Goal: Book appointment/travel/reservation

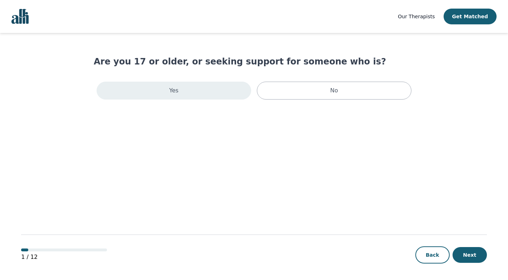
click at [189, 89] on div "Yes" at bounding box center [174, 91] width 155 height 18
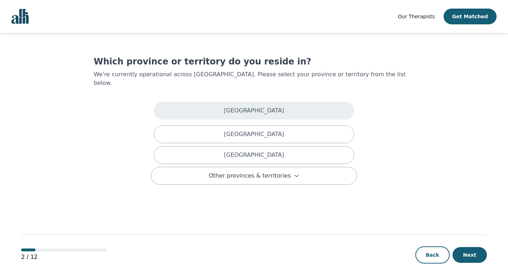
click at [189, 102] on div "[GEOGRAPHIC_DATA]" at bounding box center [254, 111] width 200 height 18
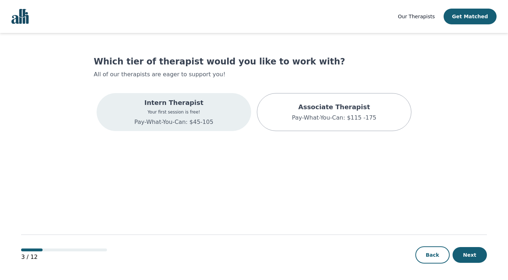
click at [227, 102] on div "Intern Therapist Your first session is free! Pay-What-You-Can: $45-105" at bounding box center [174, 112] width 155 height 38
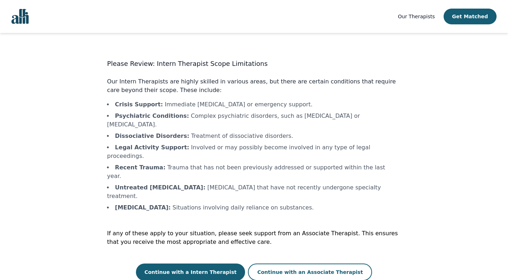
scroll to position [1, 0]
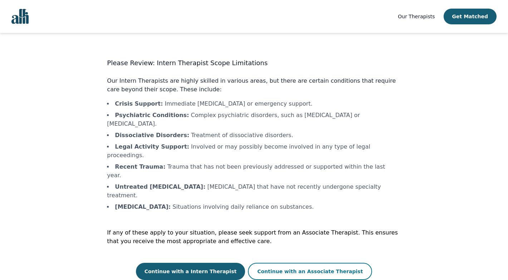
click at [271, 263] on button "Continue with an Associate Therapist" at bounding box center [310, 271] width 124 height 17
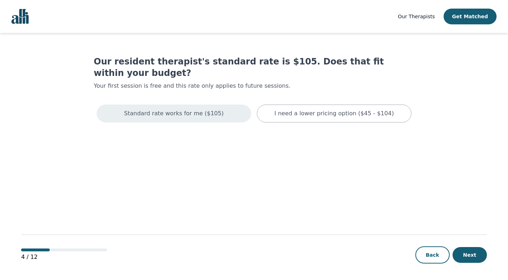
click at [198, 107] on div "Standard rate works for me ($105)" at bounding box center [174, 113] width 155 height 18
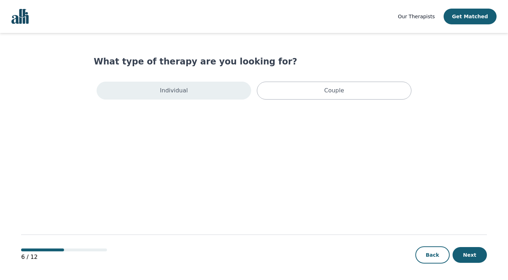
click at [211, 86] on div "Individual" at bounding box center [174, 91] width 155 height 18
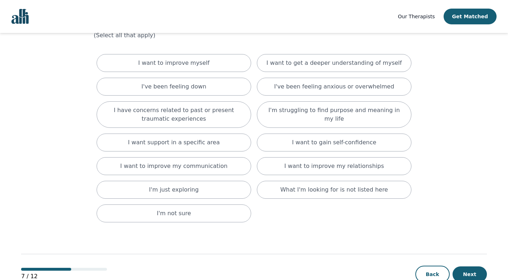
scroll to position [40, 0]
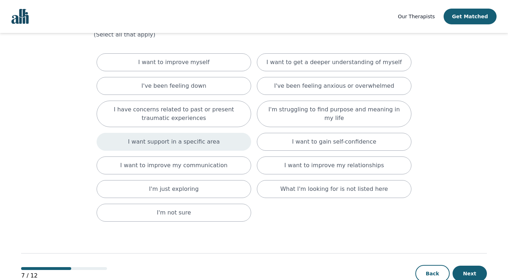
click at [219, 140] on div "I want support in a specific area" at bounding box center [174, 142] width 155 height 18
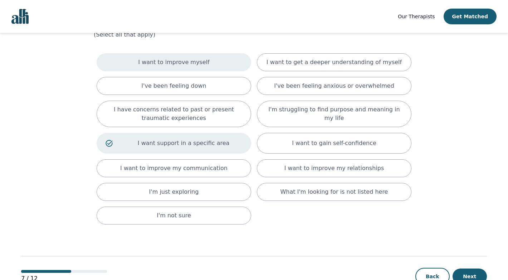
click at [206, 65] on div "I want to improve myself" at bounding box center [174, 62] width 155 height 18
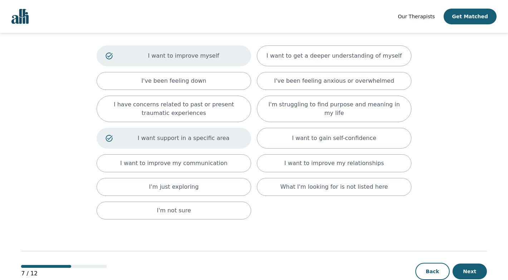
scroll to position [49, 0]
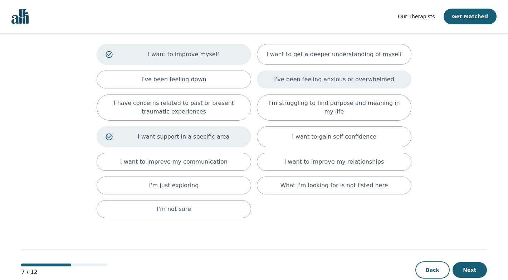
click at [389, 79] on div "I've been feeling anxious or overwhelmed" at bounding box center [334, 79] width 155 height 18
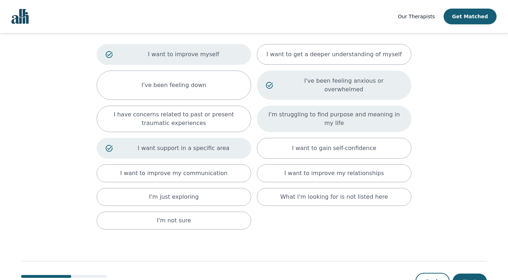
click at [380, 110] on p "I'm struggling to find purpose and meaning in my life" at bounding box center [334, 118] width 137 height 17
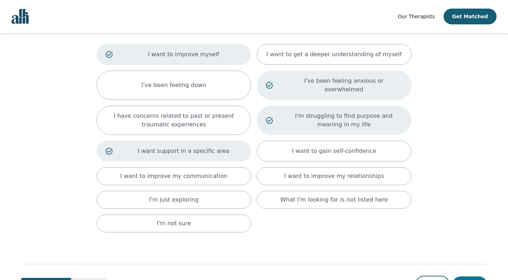
click at [480, 276] on button "Next" at bounding box center [469, 284] width 34 height 16
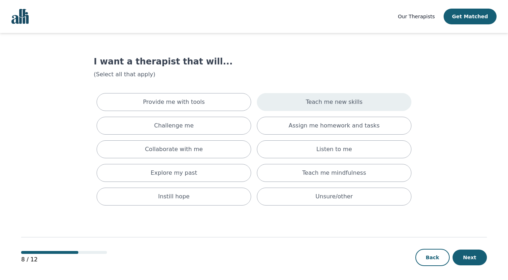
click at [289, 101] on div "Teach me new skills" at bounding box center [334, 102] width 155 height 18
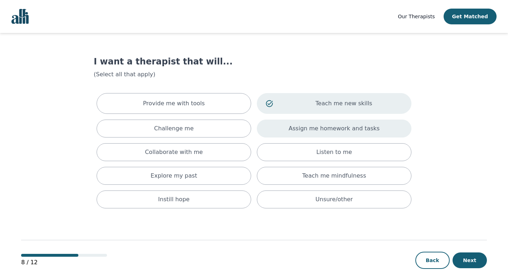
click at [283, 129] on div "Assign me homework and tasks" at bounding box center [334, 128] width 155 height 18
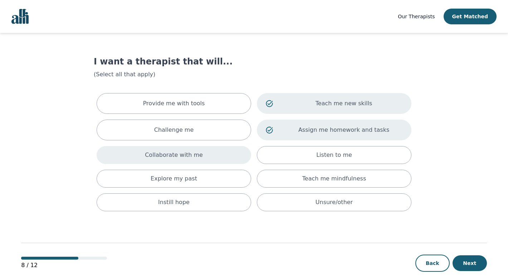
click at [212, 158] on div "Collaborate with me" at bounding box center [174, 155] width 155 height 18
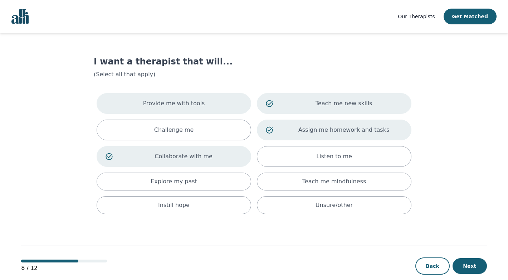
click at [216, 97] on div "Provide me with tools" at bounding box center [174, 103] width 155 height 21
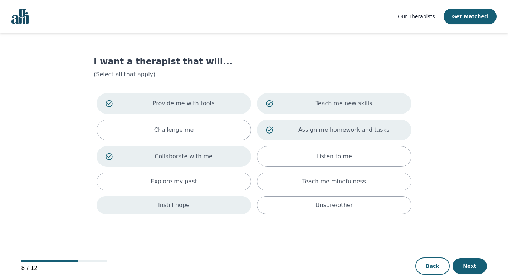
click at [235, 204] on div "Instill hope" at bounding box center [174, 205] width 155 height 18
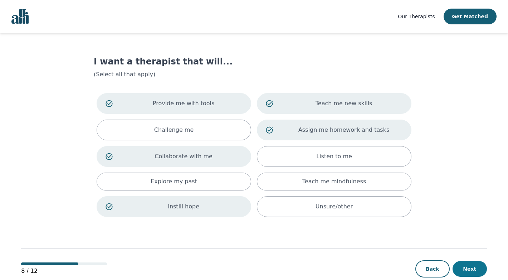
click at [462, 262] on button "Next" at bounding box center [469, 269] width 34 height 16
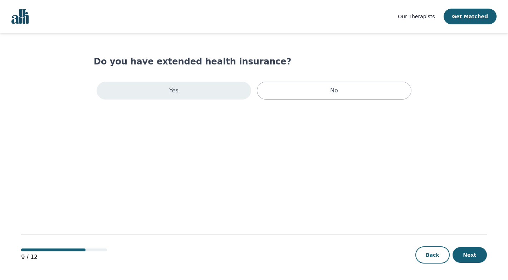
click at [223, 84] on div "Yes" at bounding box center [174, 91] width 155 height 18
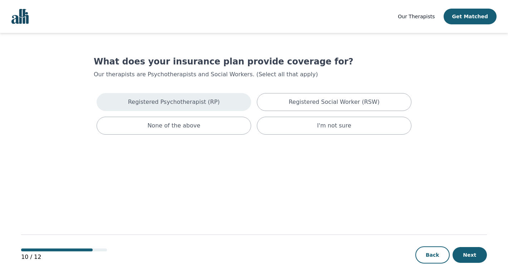
click at [217, 103] on div "Registered Psychotherapist (RP)" at bounding box center [174, 102] width 155 height 18
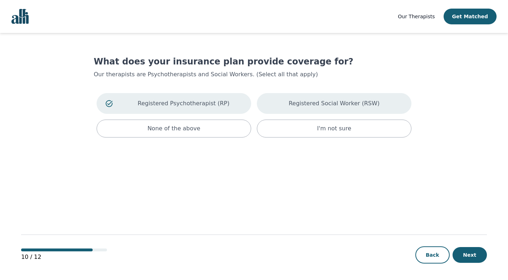
click at [286, 106] on div "Registered Social Worker (RSW)" at bounding box center [334, 103] width 155 height 21
click at [473, 262] on button "Next" at bounding box center [469, 255] width 34 height 16
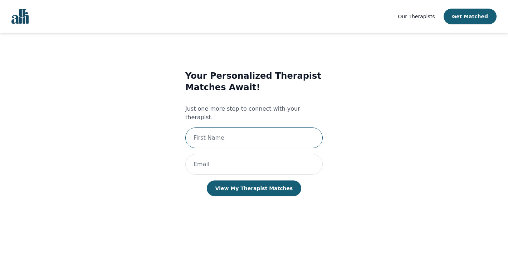
click at [279, 136] on input "text" at bounding box center [253, 137] width 137 height 21
click at [231, 127] on input "text" at bounding box center [253, 137] width 137 height 21
type input "[PERSON_NAME]"
type input "[PERSON_NAME][EMAIL_ADDRESS][DOMAIN_NAME]"
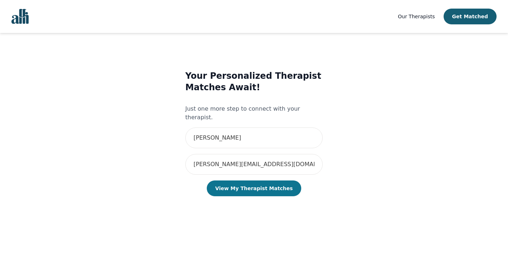
click at [264, 180] on button "View My Therapist Matches" at bounding box center [254, 188] width 95 height 16
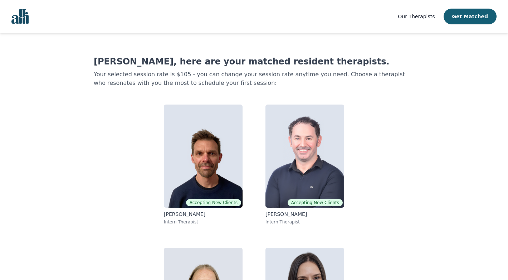
click at [20, 13] on img "Global" at bounding box center [19, 16] width 17 height 15
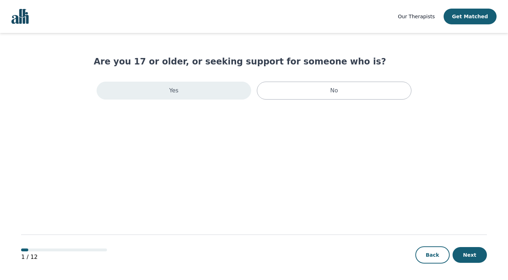
click at [215, 92] on div "Yes" at bounding box center [174, 91] width 155 height 18
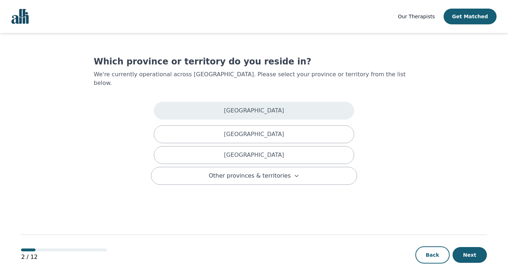
click at [212, 102] on div "[GEOGRAPHIC_DATA]" at bounding box center [254, 111] width 200 height 18
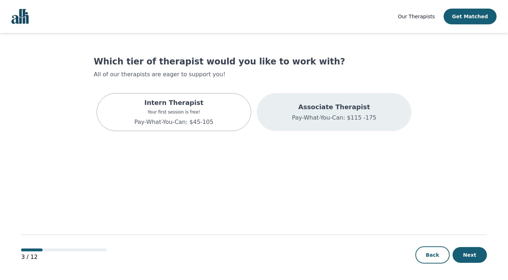
click at [305, 107] on p "Associate Therapist" at bounding box center [334, 107] width 84 height 10
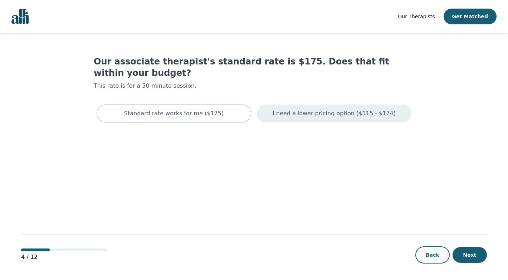
click at [306, 109] on p "I need a lower pricing option ($115 - $174)" at bounding box center [334, 113] width 123 height 9
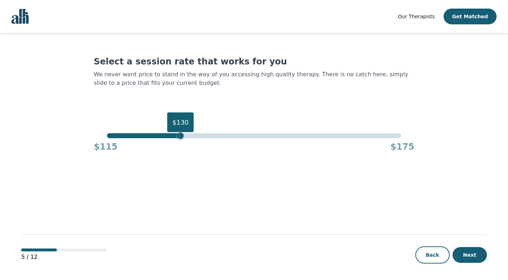
drag, startPoint x: 403, startPoint y: 138, endPoint x: 178, endPoint y: 135, distance: 224.3
click at [178, 135] on div "$130" at bounding box center [180, 135] width 6 height 6
click at [478, 258] on button "Next" at bounding box center [469, 255] width 34 height 16
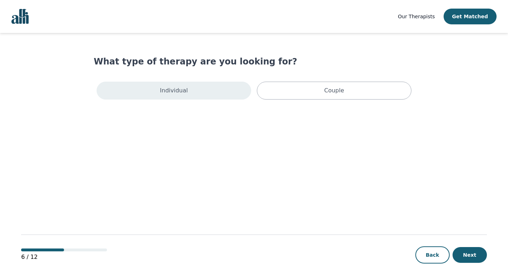
click at [222, 88] on div "Individual" at bounding box center [174, 91] width 155 height 18
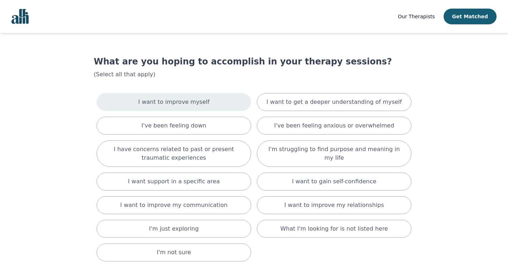
click at [216, 99] on div "I want to improve myself" at bounding box center [174, 102] width 155 height 18
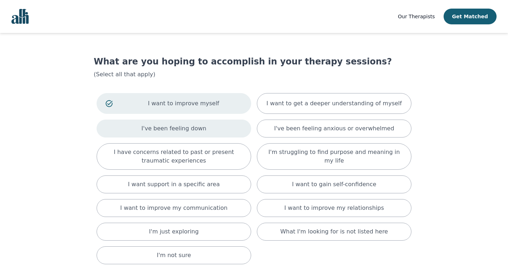
click at [228, 136] on div "I've been feeling down" at bounding box center [174, 128] width 155 height 18
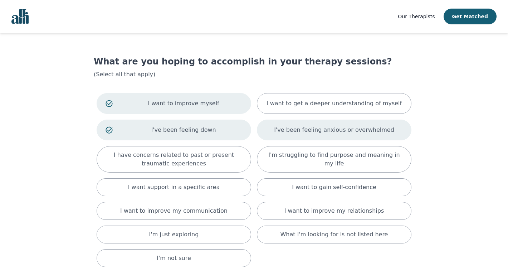
click at [304, 132] on p "I've been feeling anxious or overwhelmed" at bounding box center [334, 130] width 120 height 9
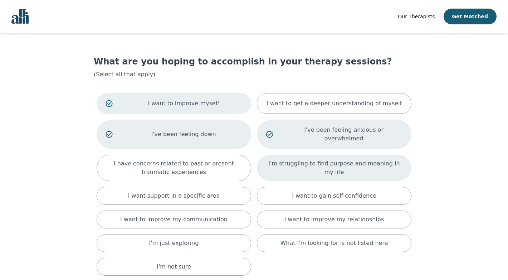
click at [278, 159] on p "I'm struggling to find purpose and meaning in my life" at bounding box center [334, 167] width 137 height 17
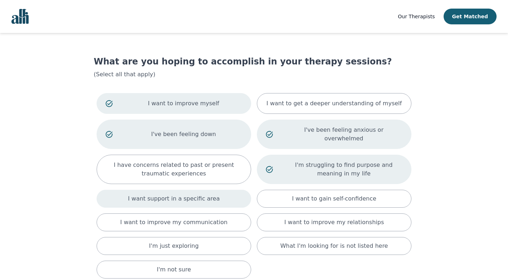
click at [227, 196] on div "I want support in a specific area" at bounding box center [174, 199] width 155 height 18
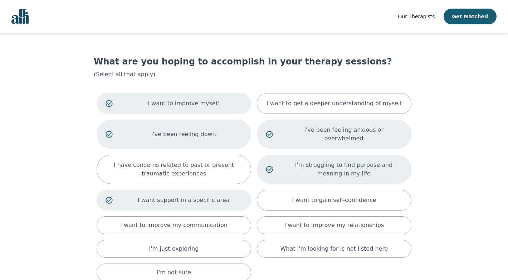
click at [227, 197] on div "I want support in a specific area" at bounding box center [174, 200] width 155 height 21
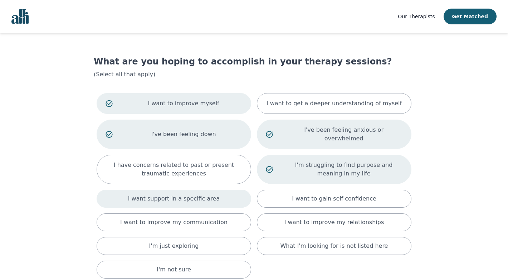
click at [227, 197] on div "I want support in a specific area" at bounding box center [174, 199] width 155 height 18
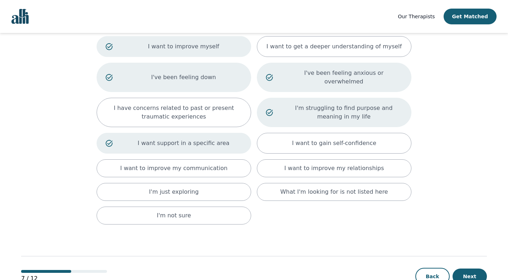
scroll to position [70, 0]
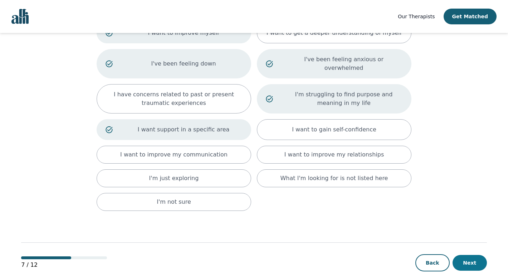
click at [460, 255] on button "Next" at bounding box center [469, 263] width 34 height 16
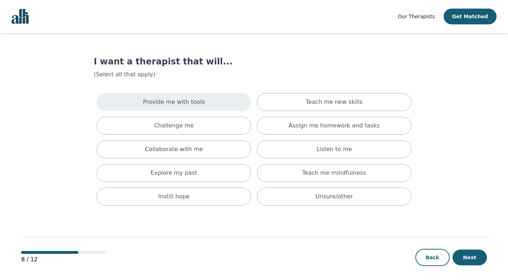
click at [216, 106] on div "Provide me with tools" at bounding box center [174, 102] width 155 height 18
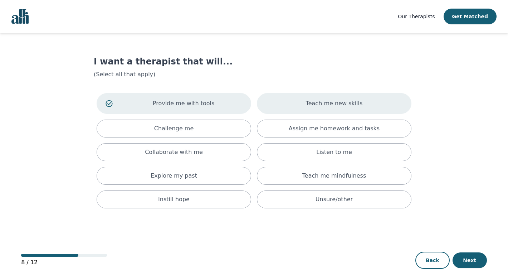
click at [289, 108] on div "Teach me new skills" at bounding box center [334, 103] width 155 height 21
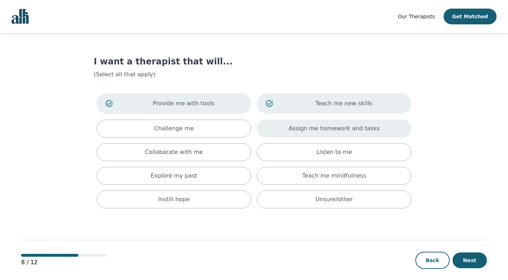
click at [290, 128] on div "Assign me homework and tasks" at bounding box center [334, 128] width 155 height 18
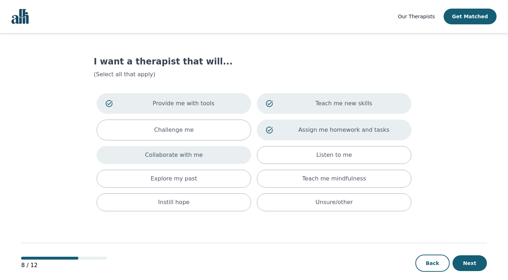
click at [200, 154] on div "Collaborate with me" at bounding box center [174, 155] width 155 height 18
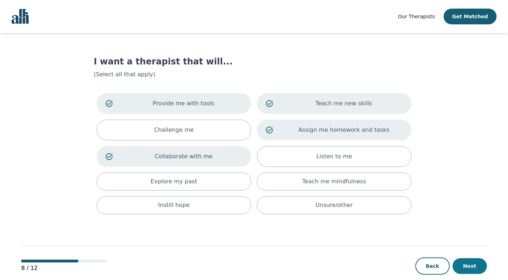
click at [472, 264] on button "Next" at bounding box center [469, 266] width 34 height 16
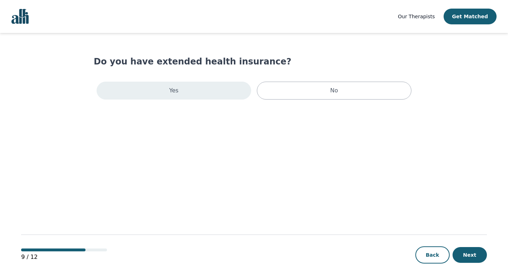
click at [210, 87] on div "Yes" at bounding box center [174, 91] width 155 height 18
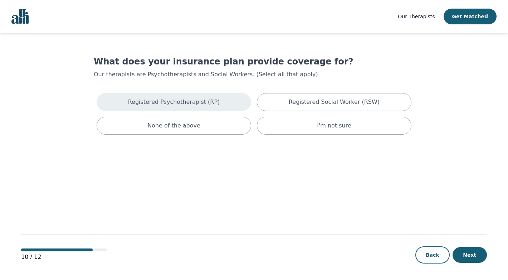
click at [205, 105] on p "Registered Psychotherapist (RP)" at bounding box center [174, 102] width 92 height 9
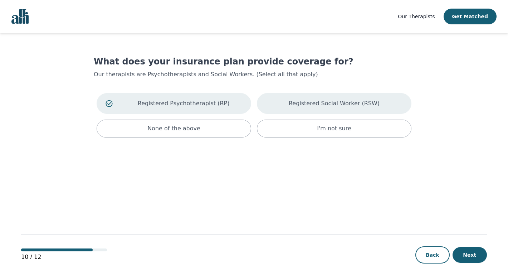
click at [296, 106] on p "Registered Social Worker (RSW)" at bounding box center [334, 103] width 91 height 9
click at [463, 255] on button "Next" at bounding box center [469, 255] width 34 height 16
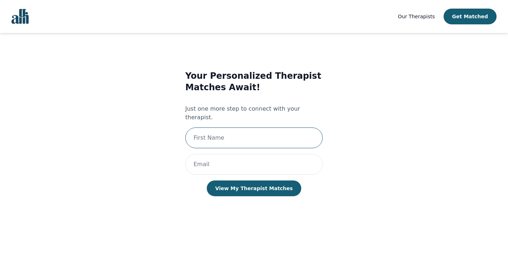
click at [253, 127] on input "text" at bounding box center [253, 137] width 137 height 21
click at [251, 128] on input "text" at bounding box center [253, 137] width 137 height 21
type input "[PERSON_NAME]"
click at [222, 158] on input "email" at bounding box center [253, 164] width 137 height 21
type input "[PERSON_NAME][EMAIL_ADDRESS][DOMAIN_NAME]"
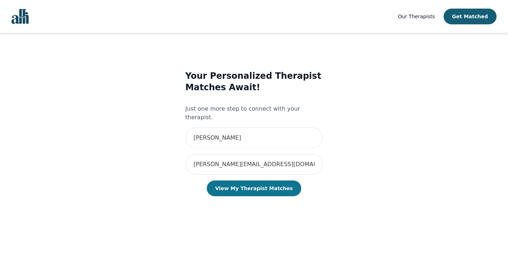
click at [250, 182] on button "View My Therapist Matches" at bounding box center [254, 188] width 95 height 16
